Goal: Use online tool/utility: Utilize a website feature to perform a specific function

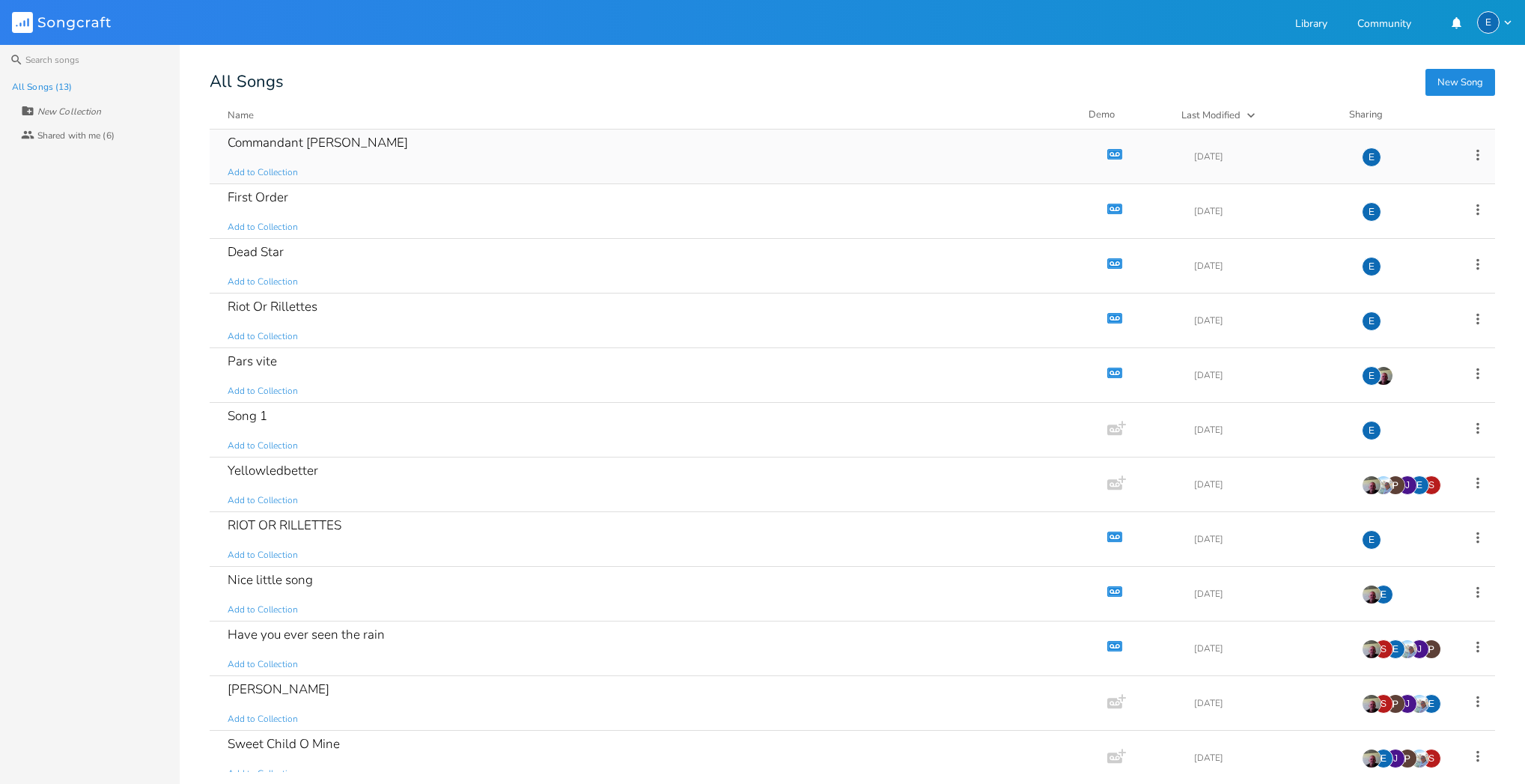
click at [1109, 152] on icon "Demo" at bounding box center [1115, 154] width 15 height 15
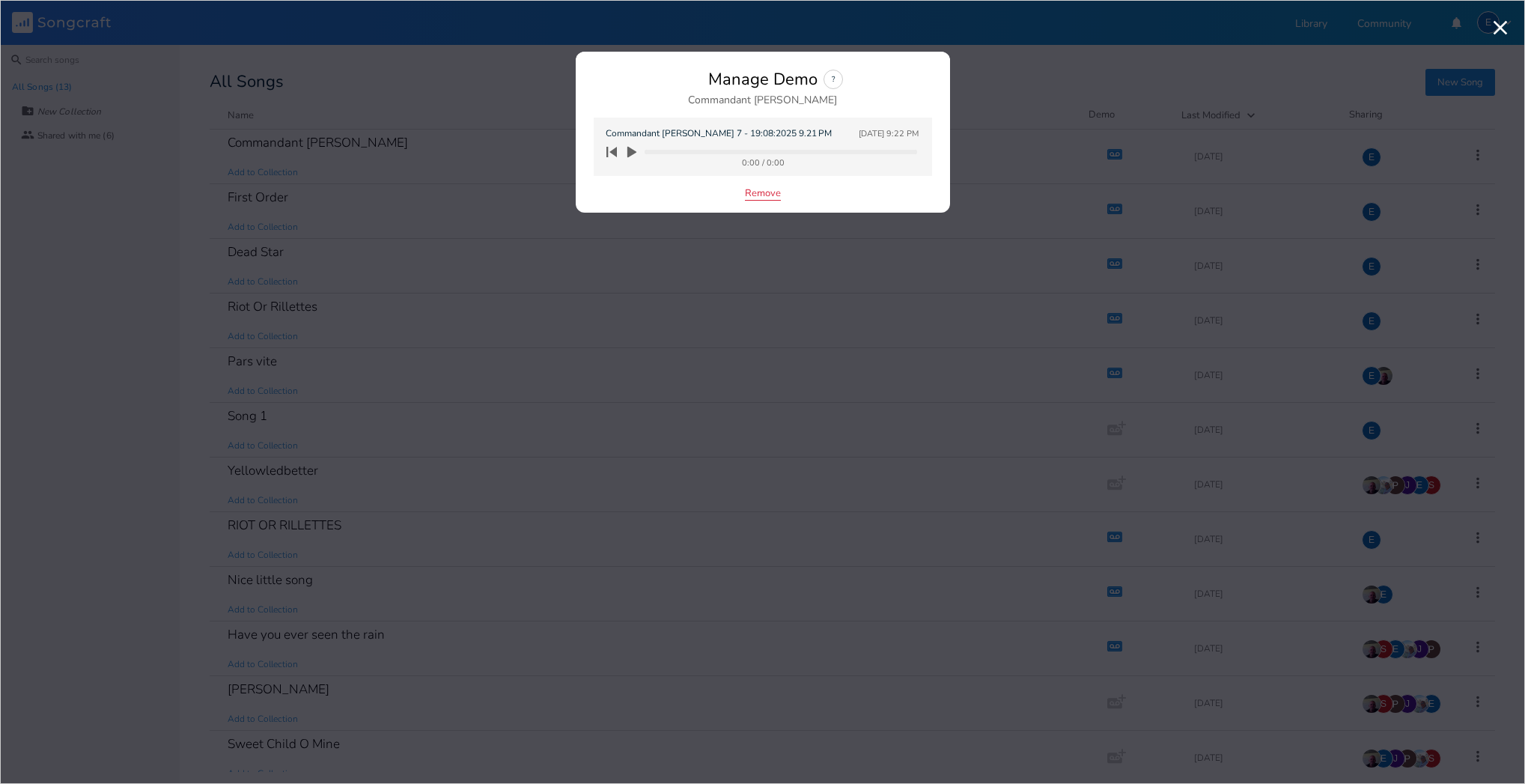
click at [757, 194] on button "Remove" at bounding box center [763, 194] width 36 height 13
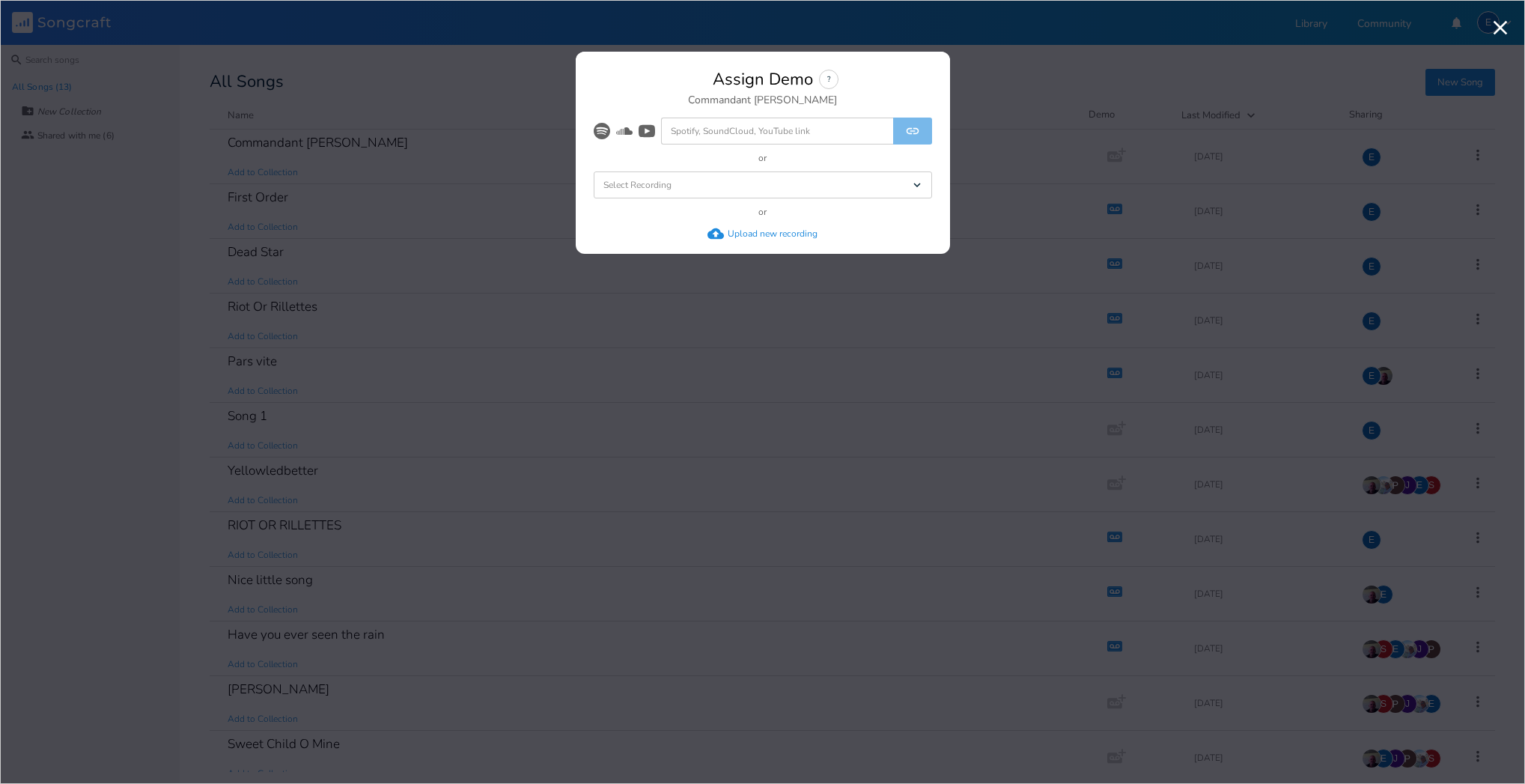
click at [746, 231] on div "Upload new recording" at bounding box center [772, 233] width 90 height 12
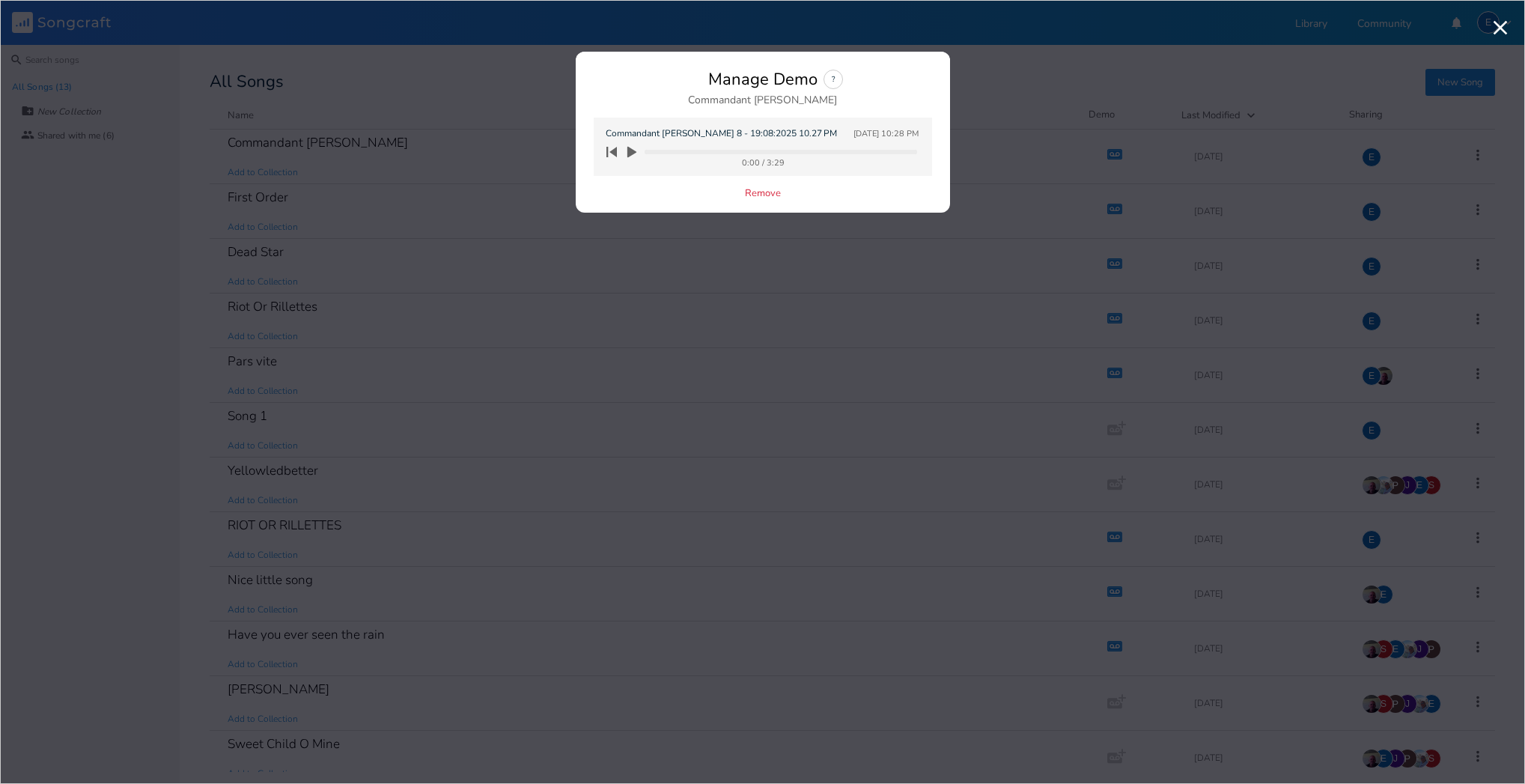
click at [630, 150] on icon "button" at bounding box center [632, 152] width 9 height 11
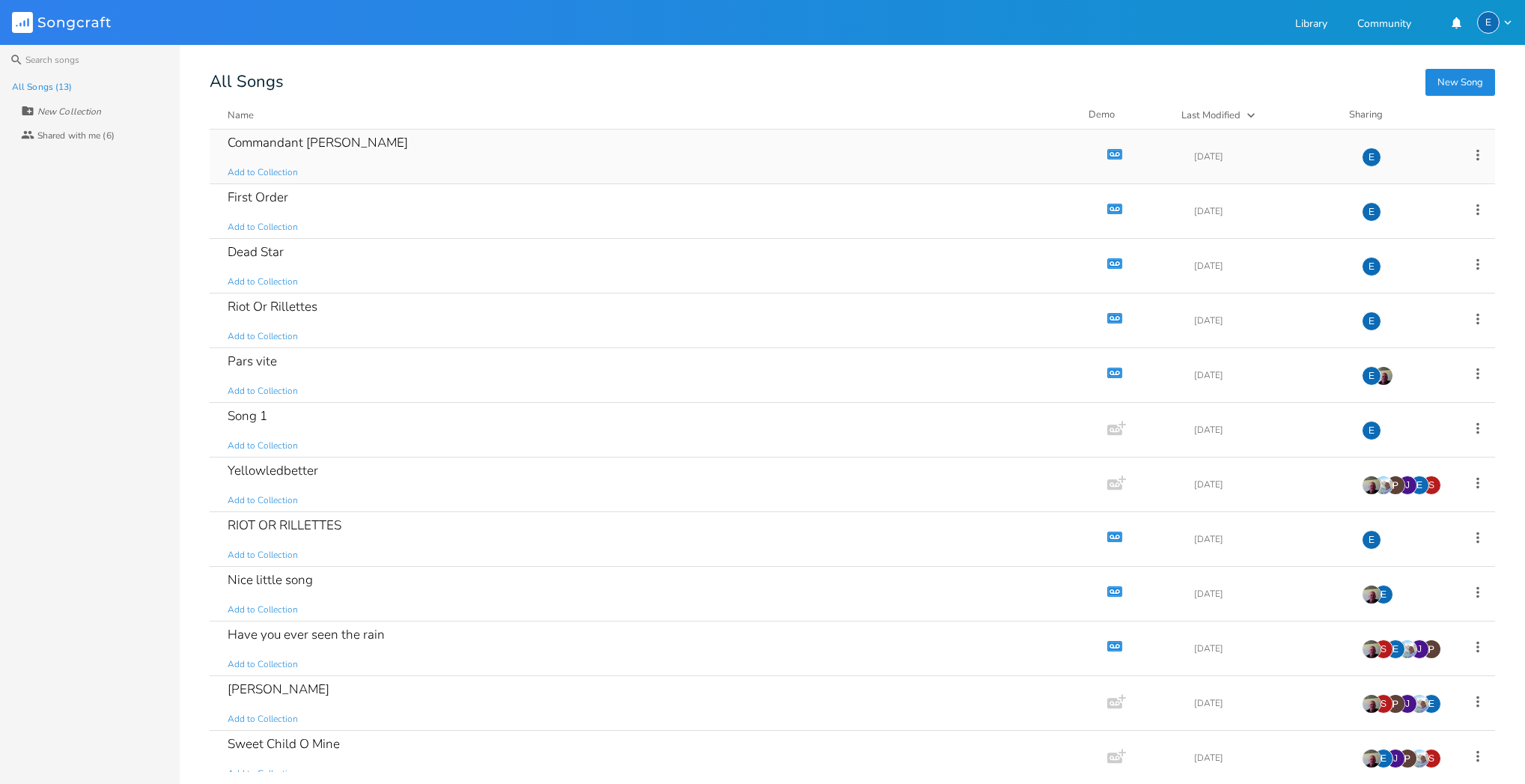
click at [1109, 153] on icon "button" at bounding box center [1115, 155] width 13 height 8
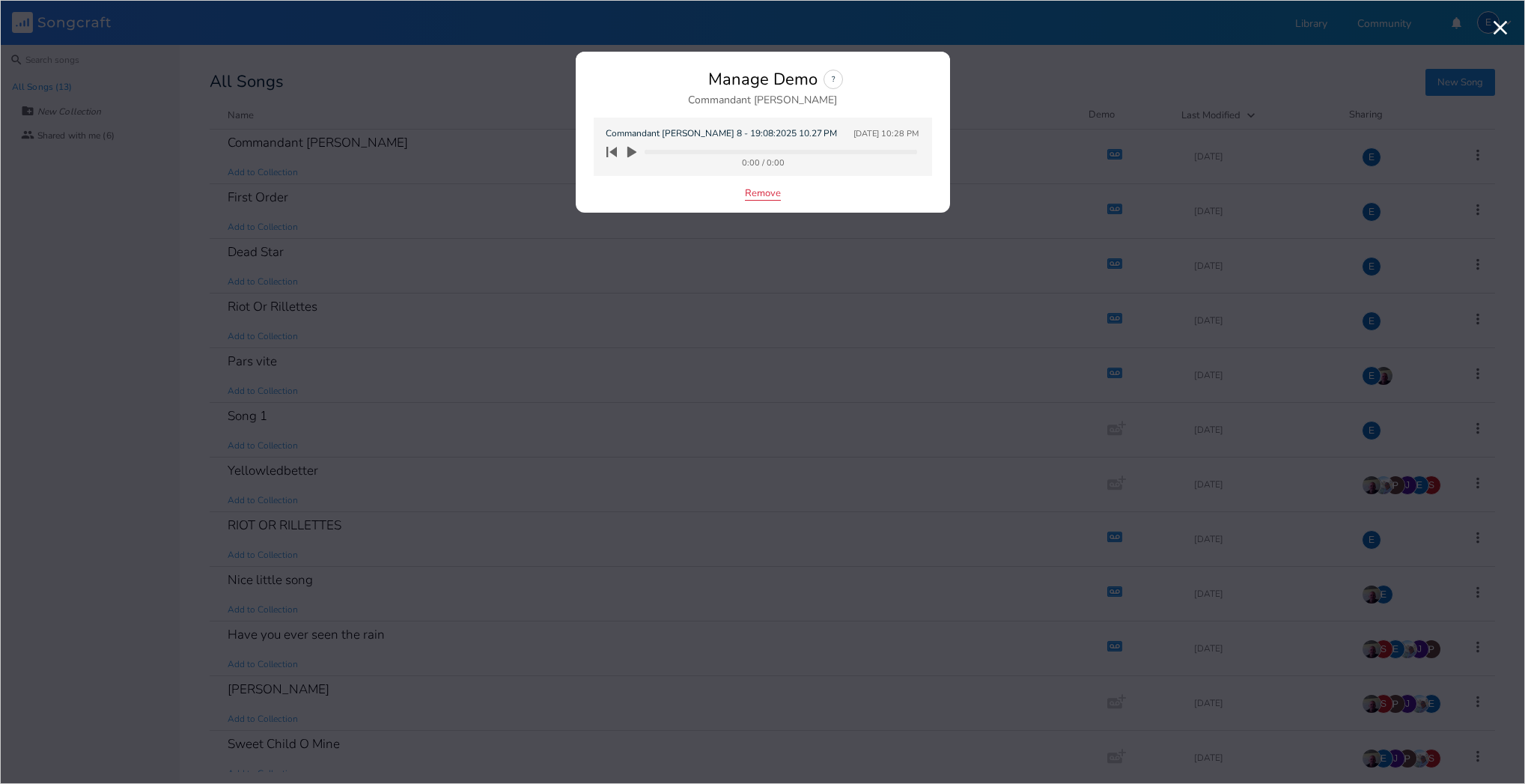
click at [766, 192] on button "Remove" at bounding box center [763, 194] width 36 height 13
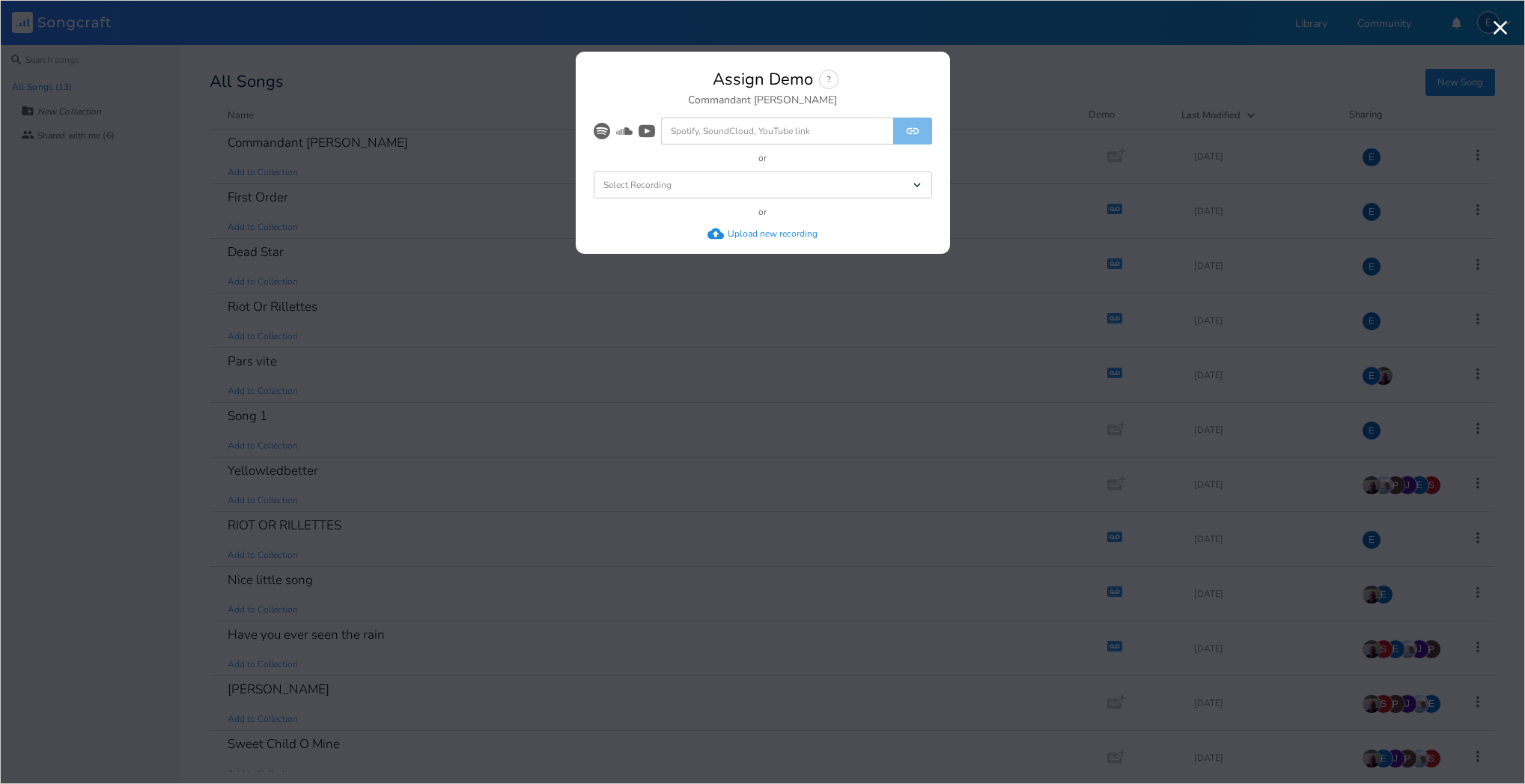
click at [766, 233] on div "Upload new recording" at bounding box center [772, 233] width 90 height 12
click at [691, 83] on div "Assign Demo ? Commandant [PERSON_NAME]" at bounding box center [763, 88] width 339 height 36
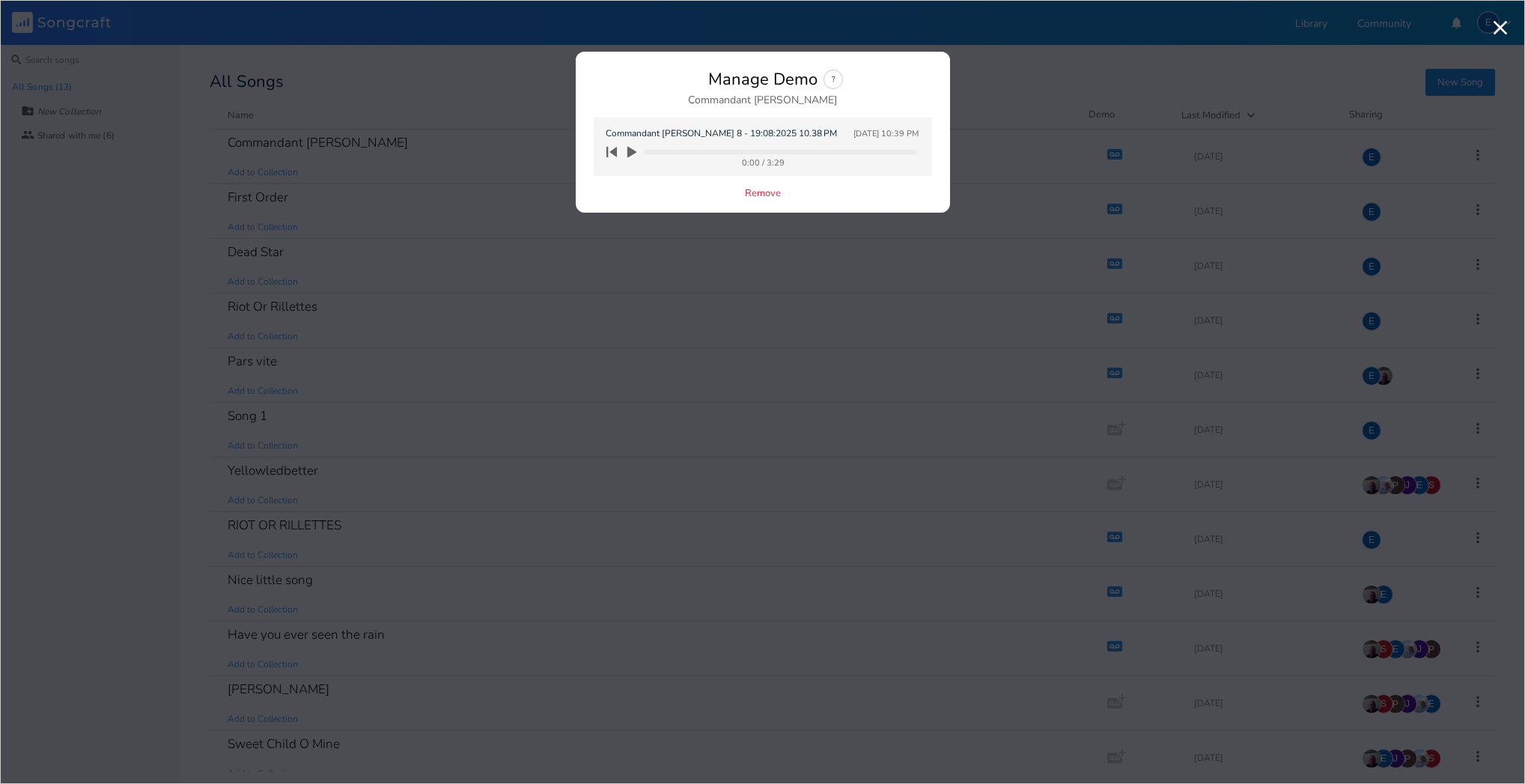
click at [632, 152] on icon "button" at bounding box center [632, 152] width 9 height 11
click at [632, 151] on icon "button" at bounding box center [632, 152] width 9 height 11
click at [632, 152] on icon "button" at bounding box center [632, 152] width 9 height 11
click at [630, 151] on icon "button" at bounding box center [632, 152] width 9 height 11
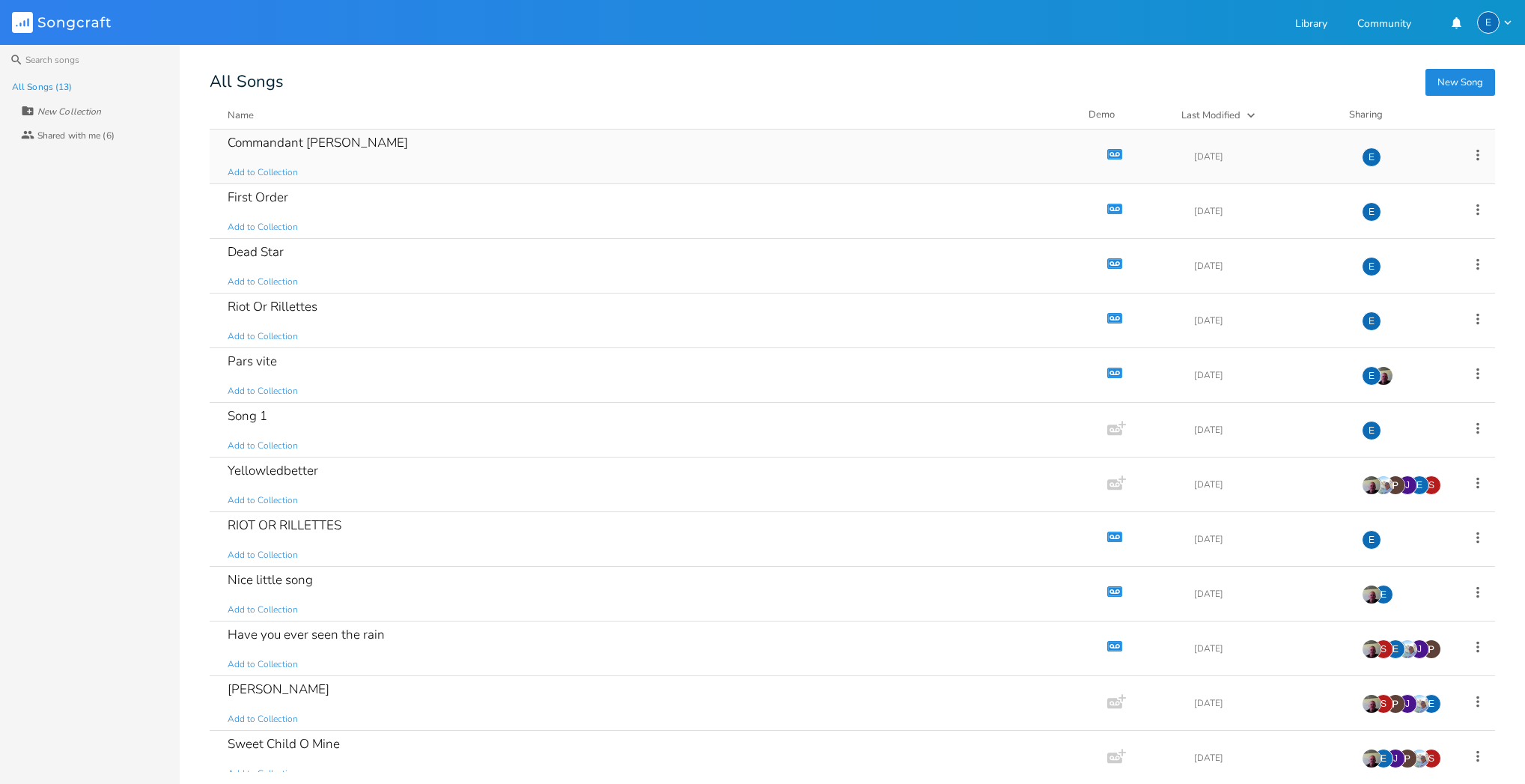
click at [1108, 150] on icon "button" at bounding box center [1115, 154] width 15 height 10
